Goal: Information Seeking & Learning: Understand process/instructions

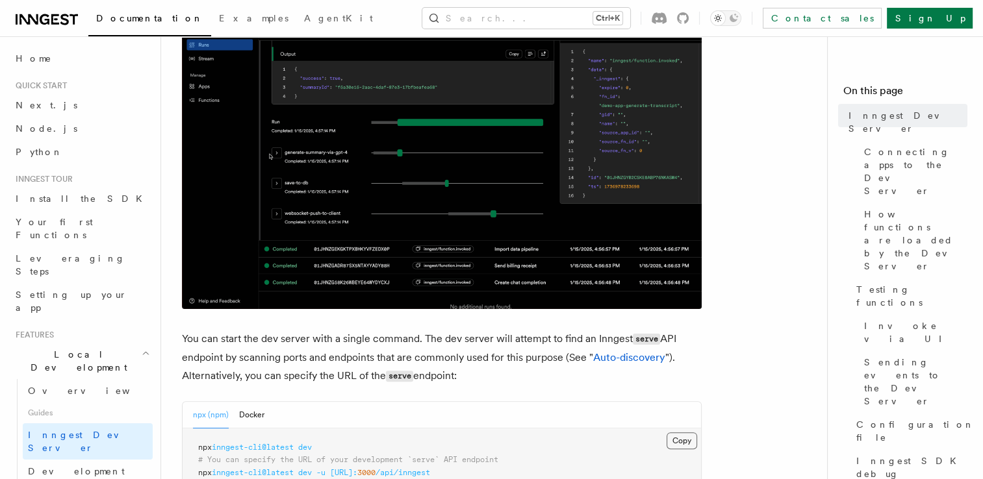
click at [679, 438] on button "Copy Copied" at bounding box center [681, 441] width 31 height 17
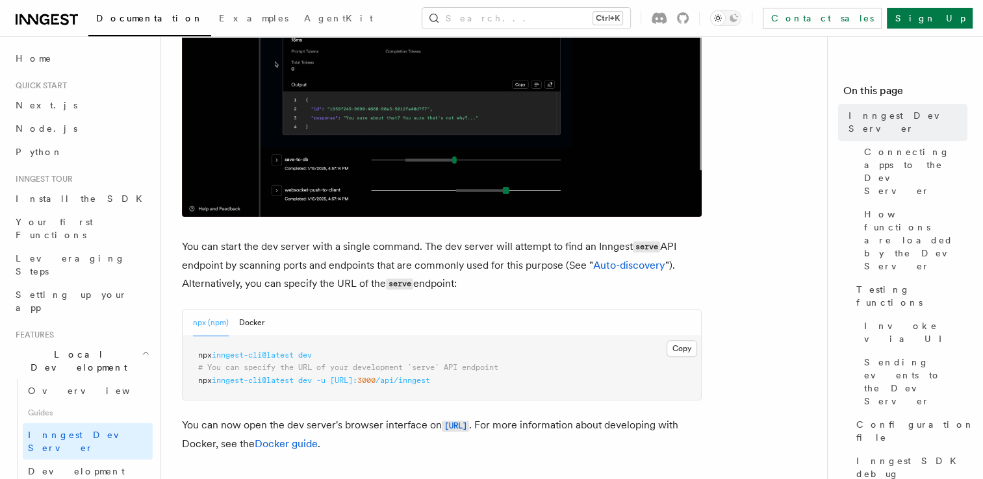
scroll to position [455, 0]
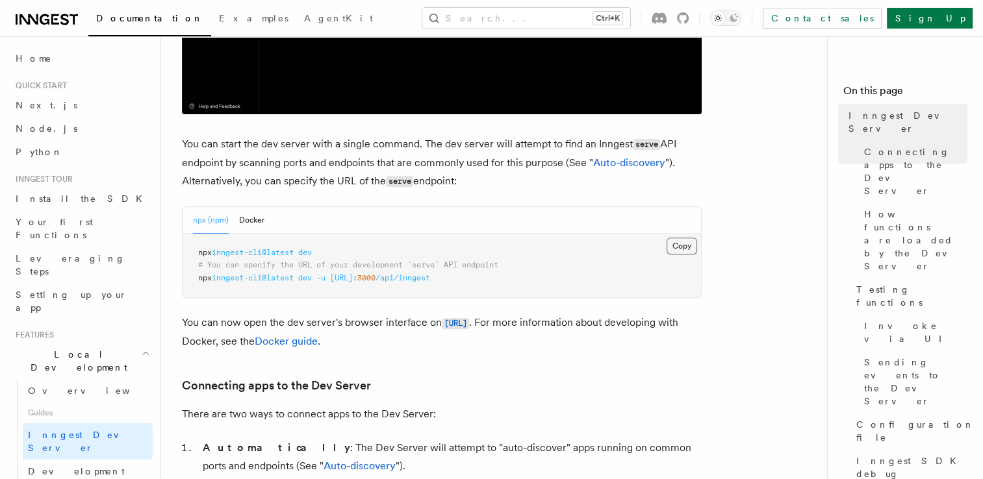
click at [678, 247] on button "Copy Copied" at bounding box center [681, 246] width 31 height 17
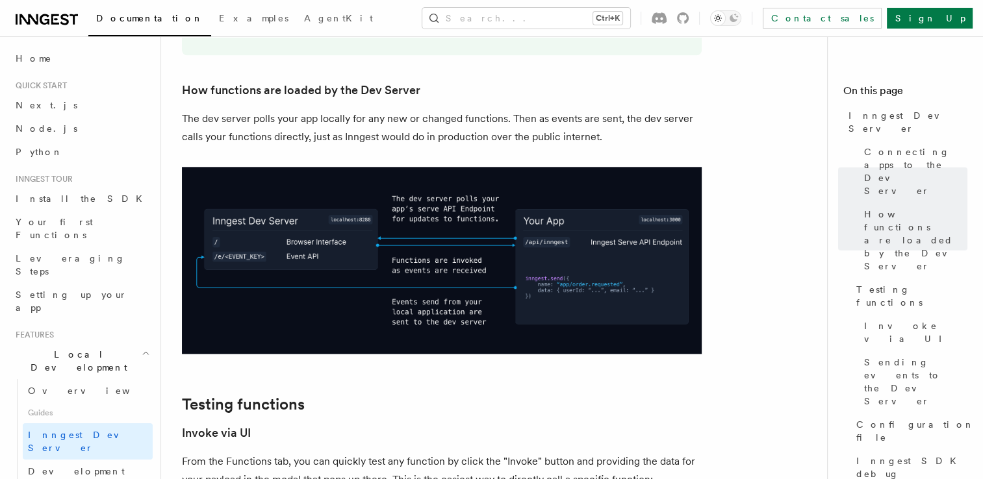
scroll to position [1104, 0]
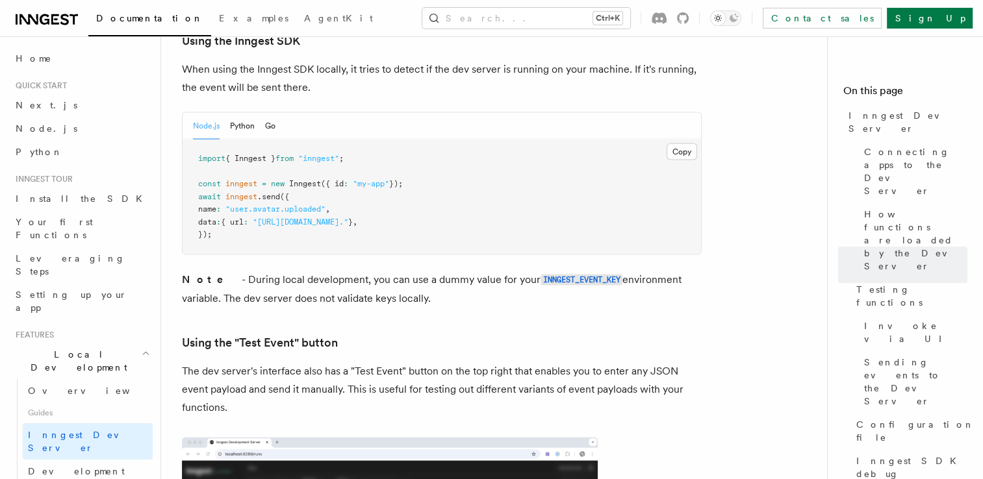
scroll to position [2403, 0]
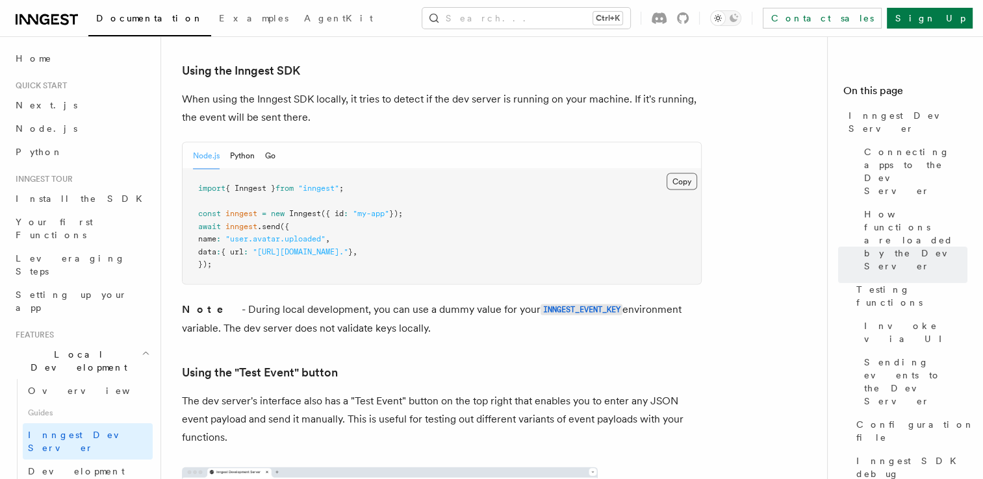
click at [684, 173] on button "Copy Copied" at bounding box center [681, 181] width 31 height 17
click at [686, 173] on button "Copy Copied" at bounding box center [681, 181] width 31 height 17
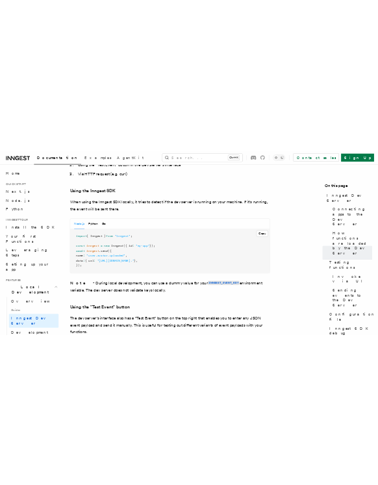
scroll to position [2338, 0]
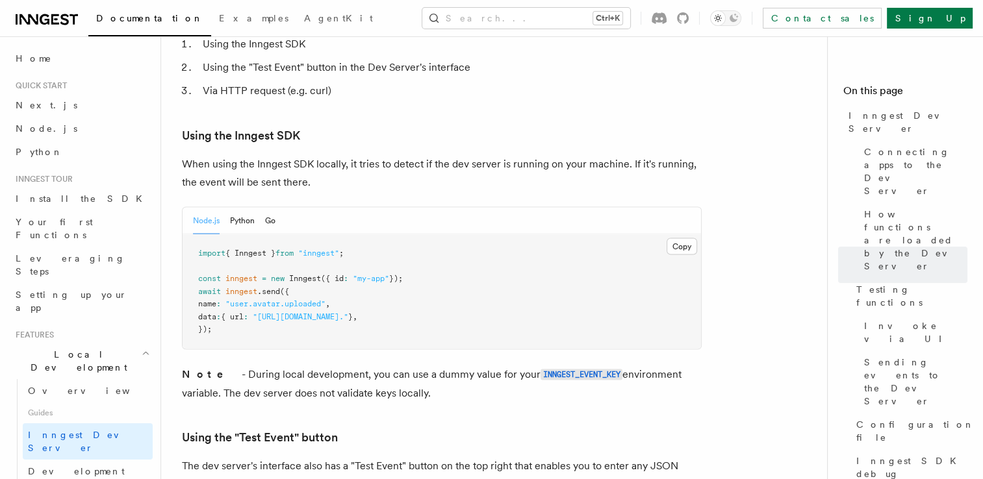
drag, startPoint x: 242, startPoint y: 282, endPoint x: 496, endPoint y: 282, distance: 254.0
click at [357, 312] on span "data : { url : "https://a-bucket.s3.us-west-2.amazonaws.com/..." } ," at bounding box center [277, 316] width 159 height 9
copy span "url : "https://a-bucket.s3.us-west-2.amazonaws.com/...""
click at [539, 292] on pre "import { Inngest } from "inngest" ; const inngest = new Inngest ({ id : "my-app…" at bounding box center [442, 291] width 518 height 115
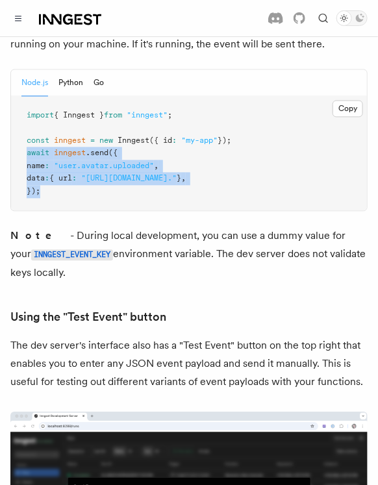
drag, startPoint x: 32, startPoint y: 158, endPoint x: 17, endPoint y: 125, distance: 36.6
click at [17, 125] on pre "import { Inngest } from "inngest" ; const inngest = new Inngest ({ id : "my-app…" at bounding box center [189, 154] width 356 height 115
copy code "await inngest .send ({ name : "user.avatar.uploaded" , data : { url : "https://…"
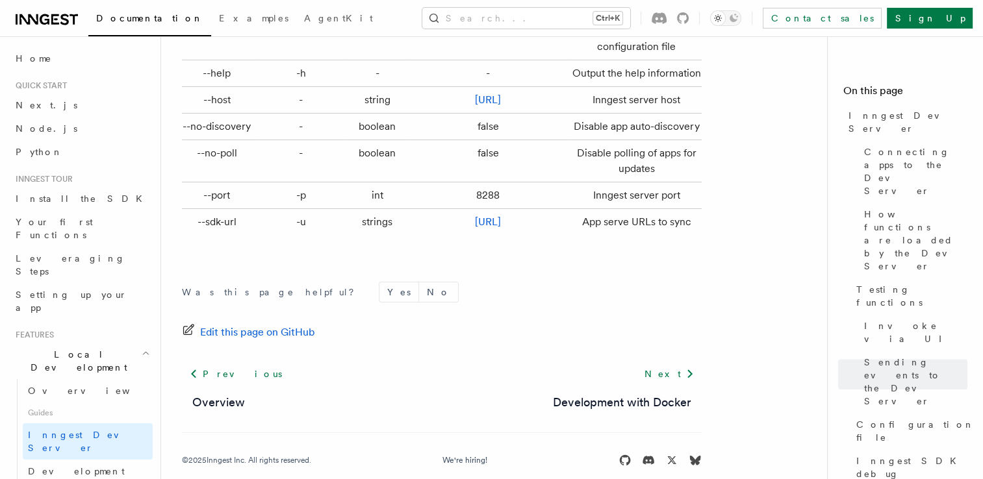
scroll to position [4446, 0]
